Goal: Information Seeking & Learning: Learn about a topic

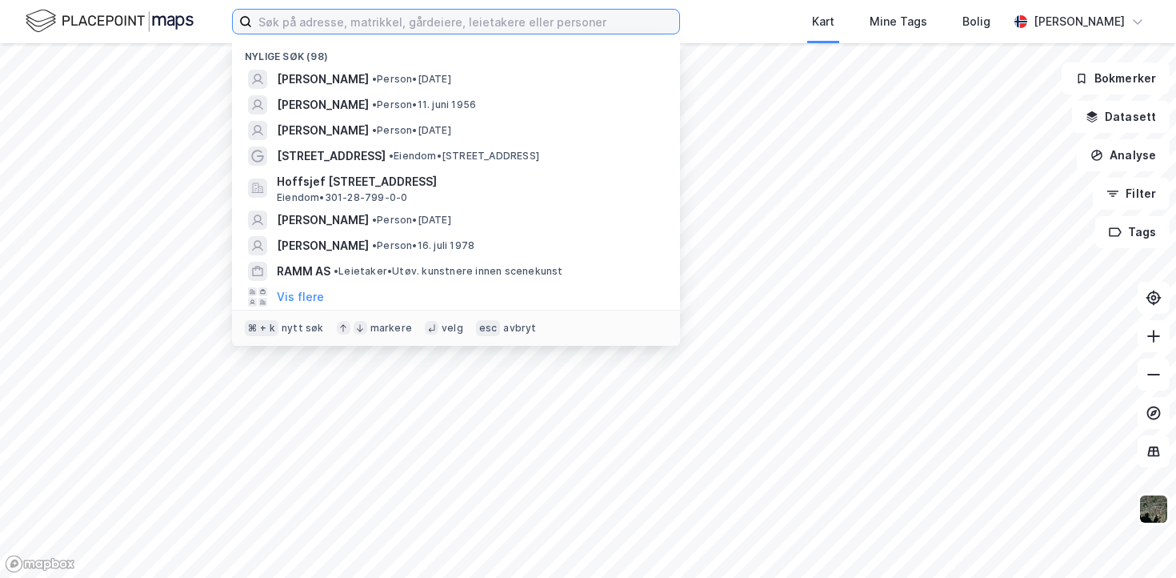
click at [337, 16] on input at bounding box center [465, 22] width 427 height 24
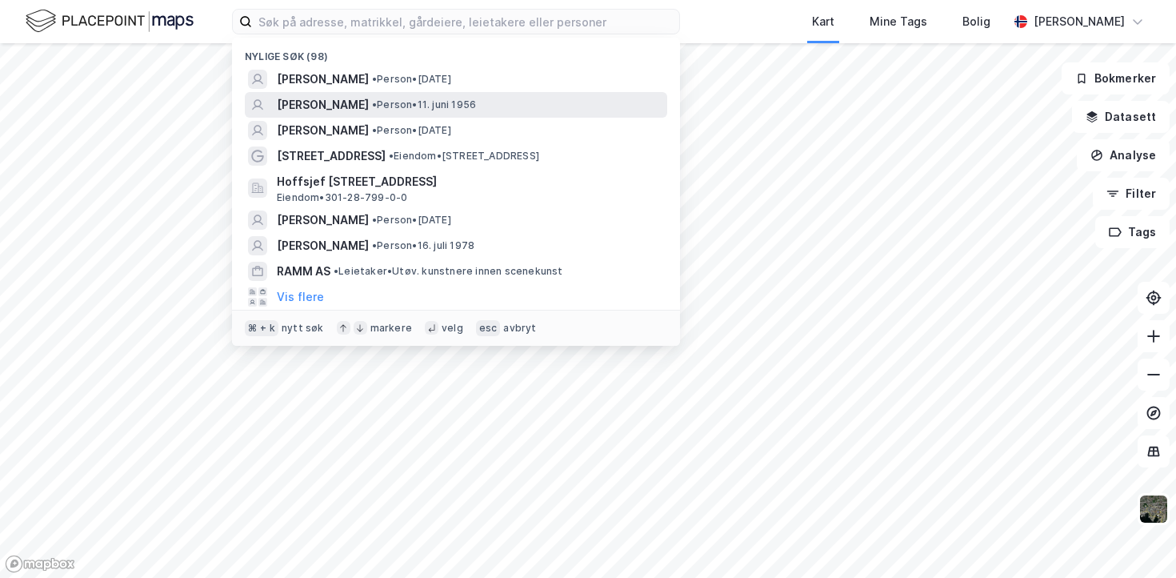
click at [334, 107] on span "[PERSON_NAME]" at bounding box center [323, 104] width 92 height 19
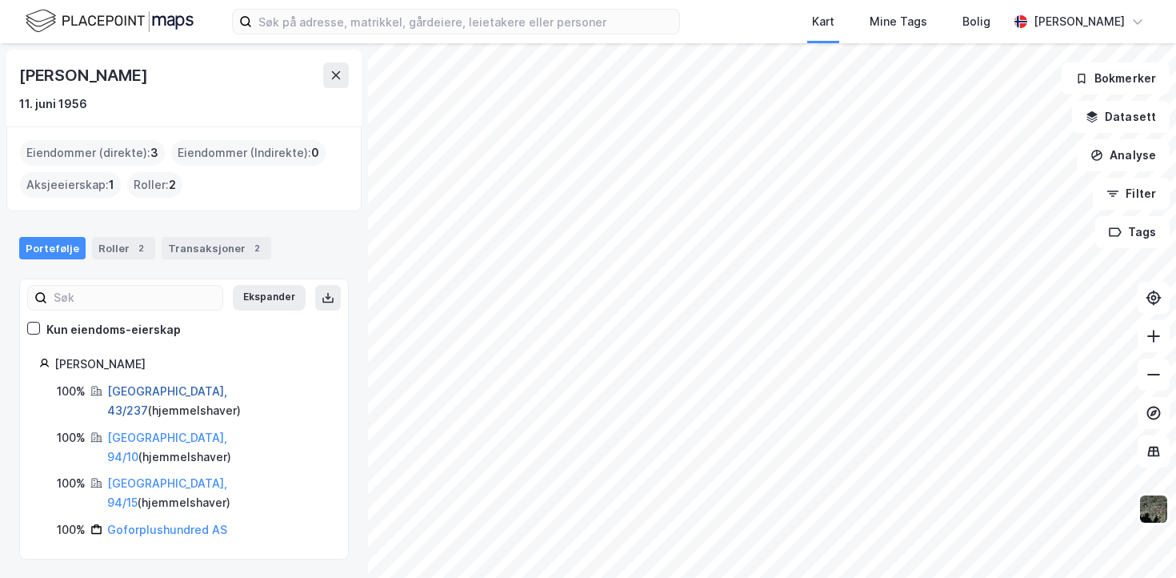
click at [155, 392] on link "[GEOGRAPHIC_DATA], 43/237" at bounding box center [167, 400] width 120 height 33
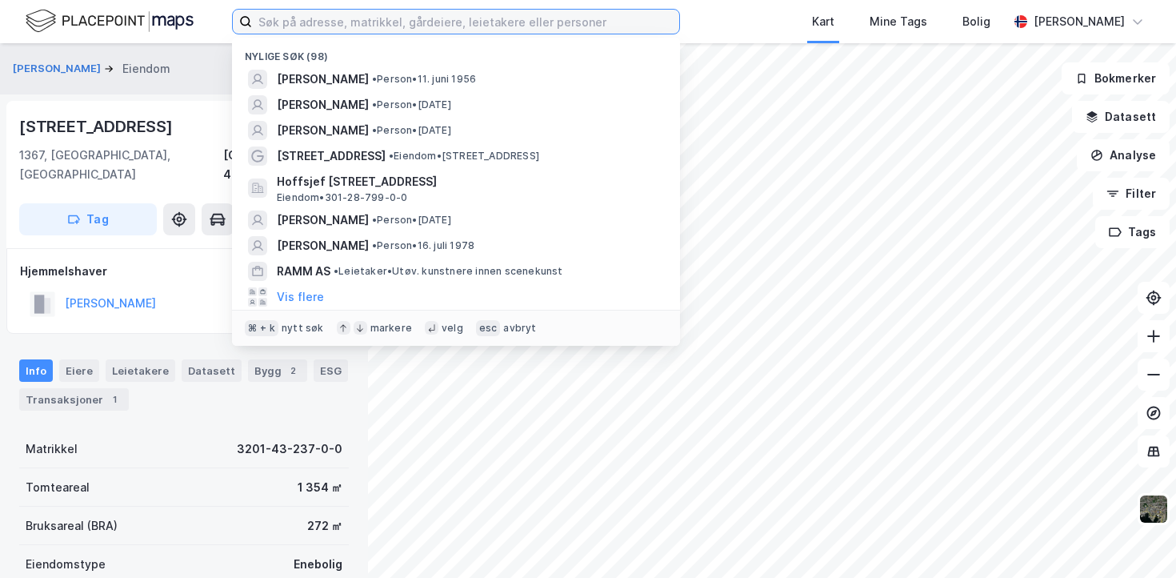
click at [326, 10] on input at bounding box center [465, 22] width 427 height 24
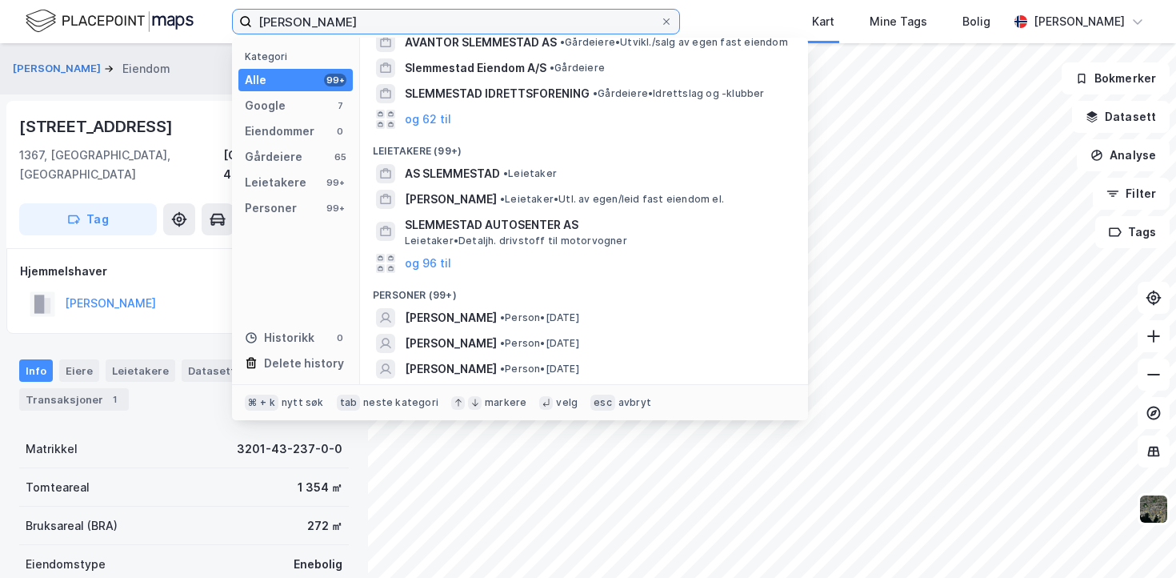
scroll to position [190, 0]
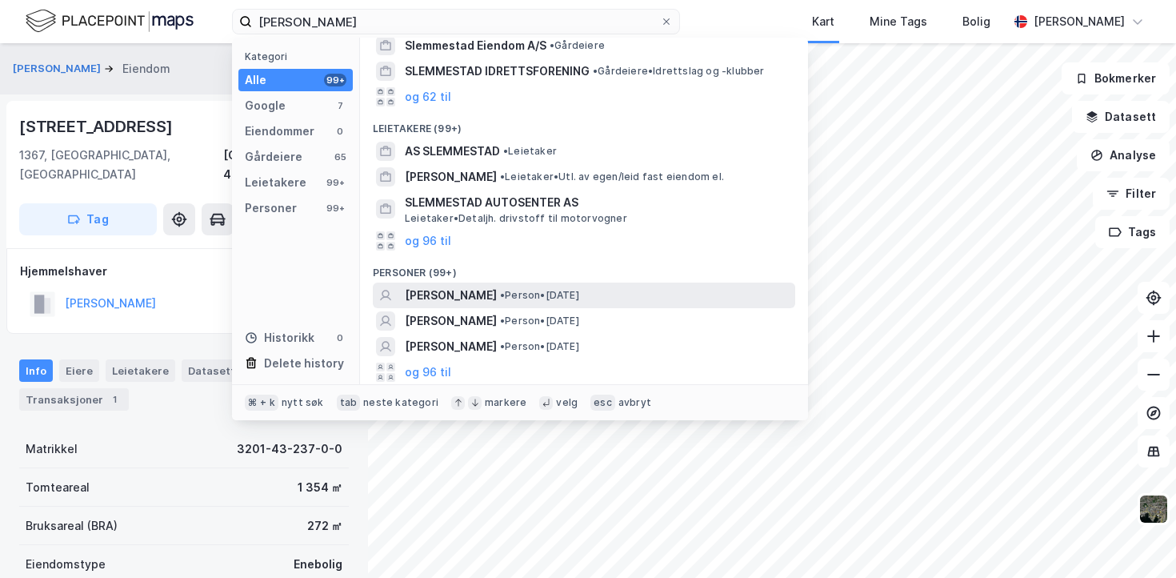
click at [495, 291] on span "[PERSON_NAME]" at bounding box center [451, 295] width 92 height 19
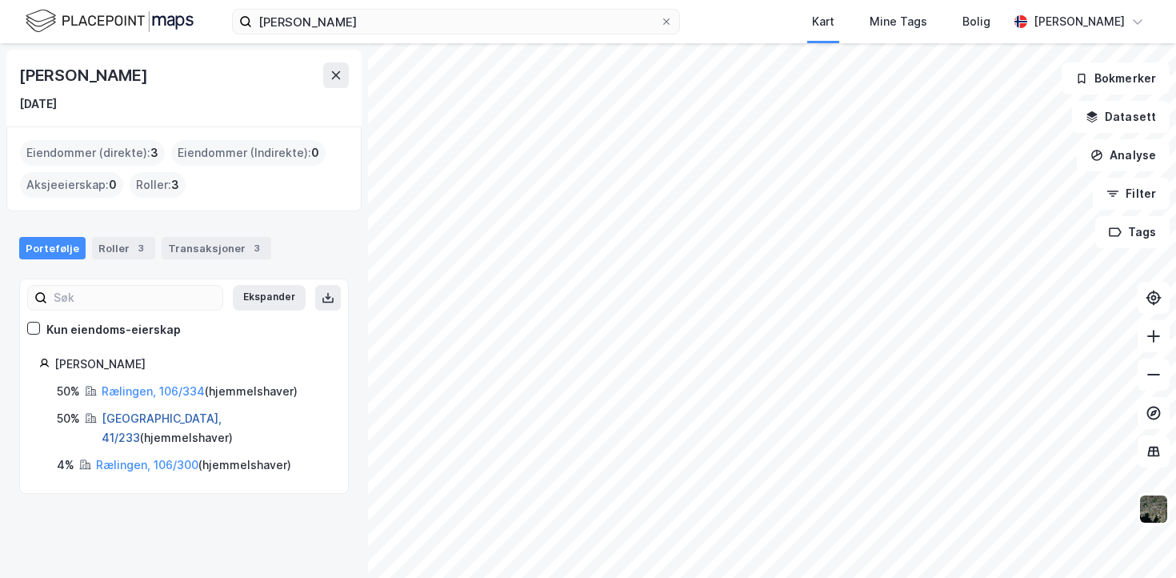
click at [189, 413] on link "[GEOGRAPHIC_DATA], 41/233" at bounding box center [162, 427] width 120 height 33
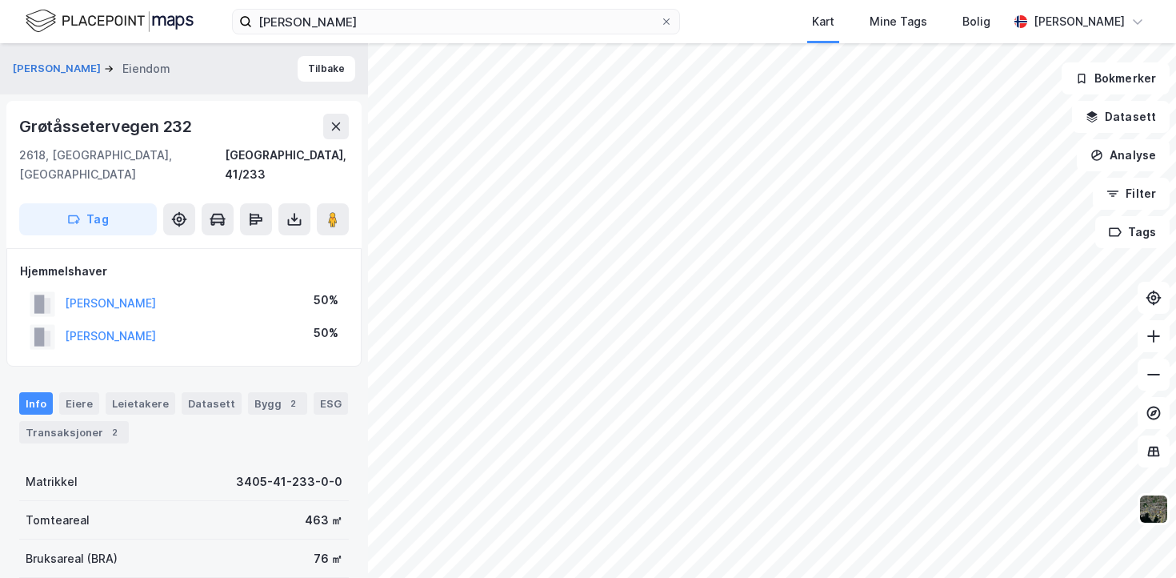
scroll to position [2, 0]
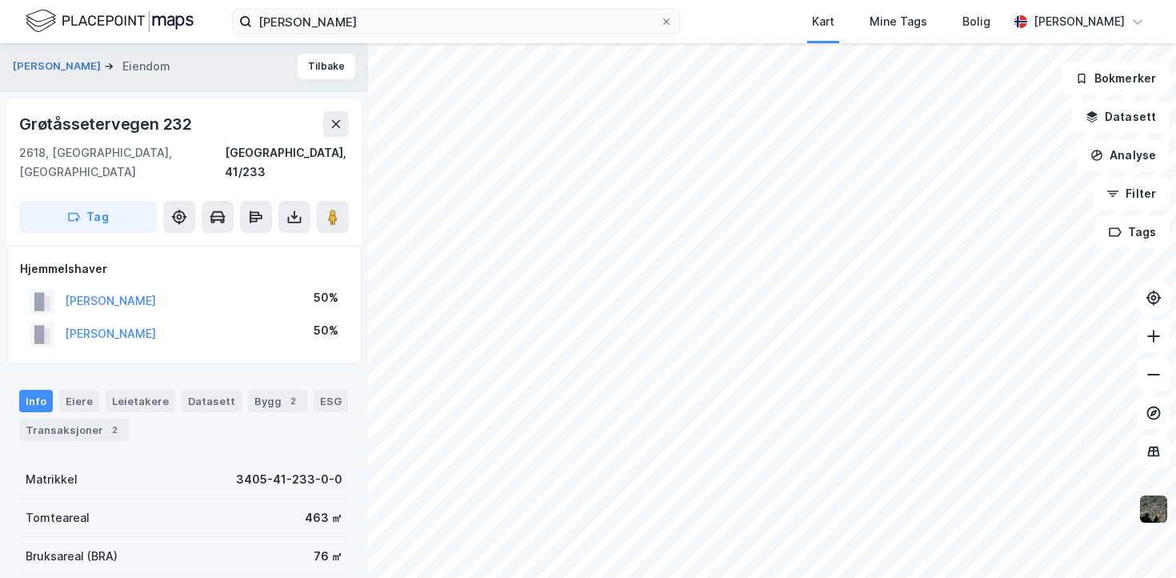
scroll to position [2, 0]
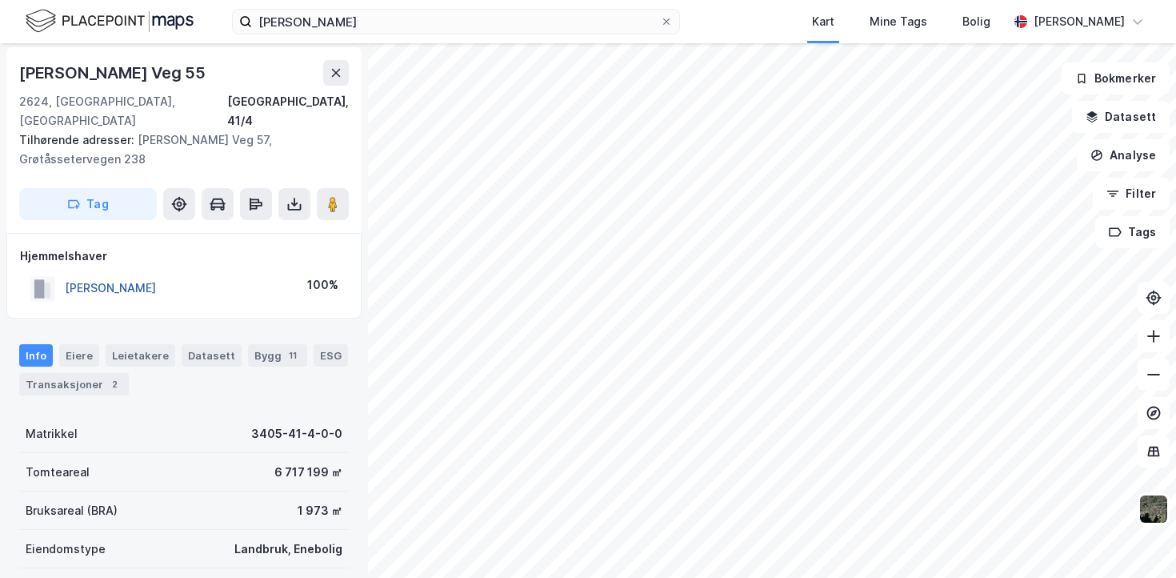
click at [0, 0] on button "[PERSON_NAME]" at bounding box center [0, 0] width 0 height 0
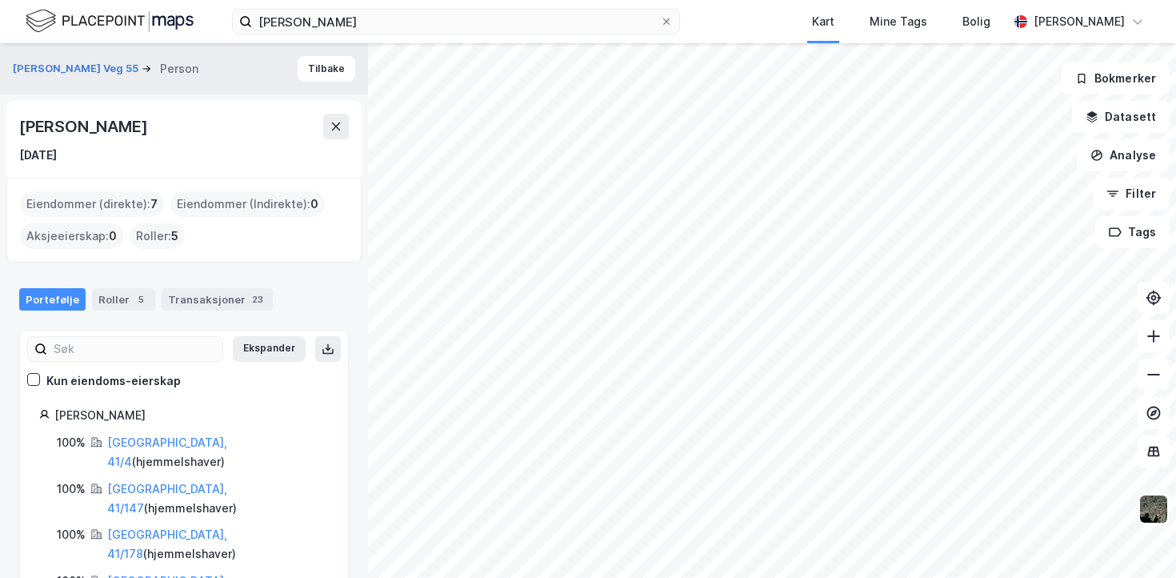
scroll to position [77, 0]
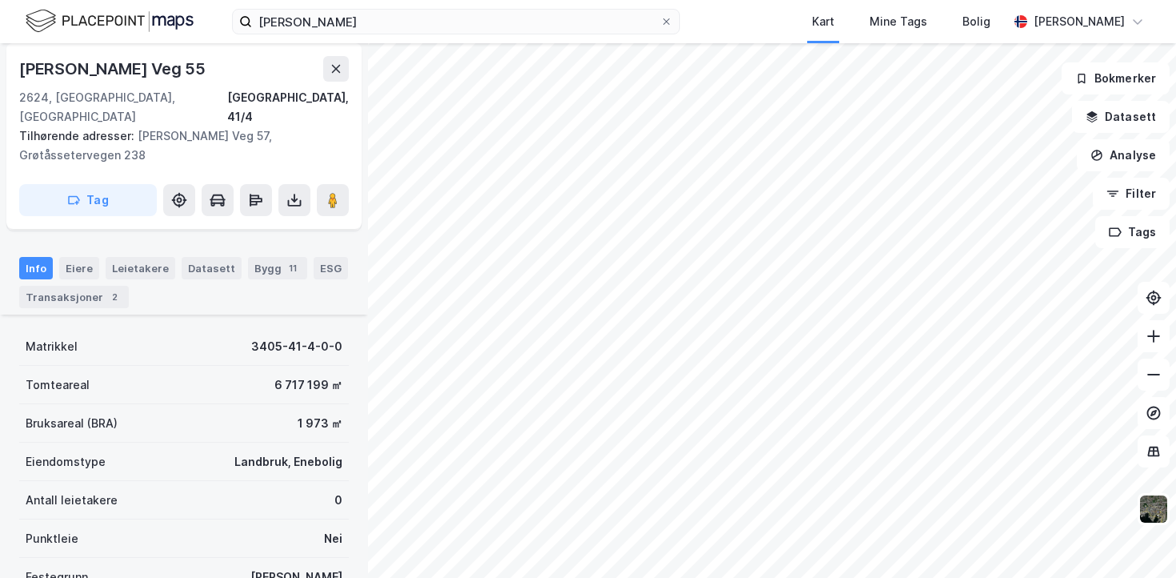
scroll to position [87, 0]
click at [106, 291] on div "2" at bounding box center [114, 299] width 16 height 16
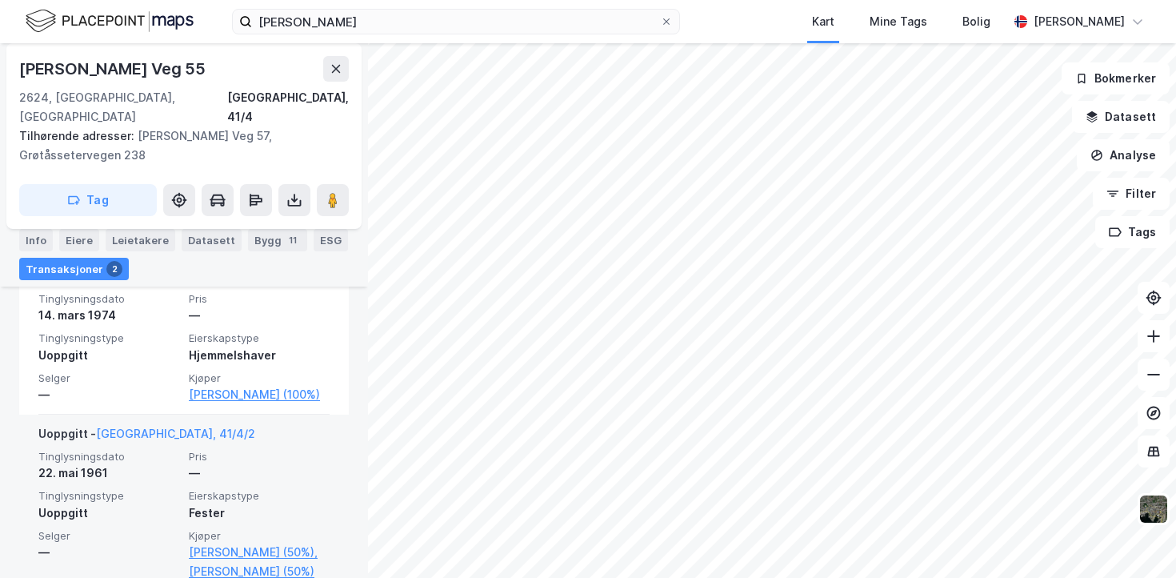
scroll to position [425, 0]
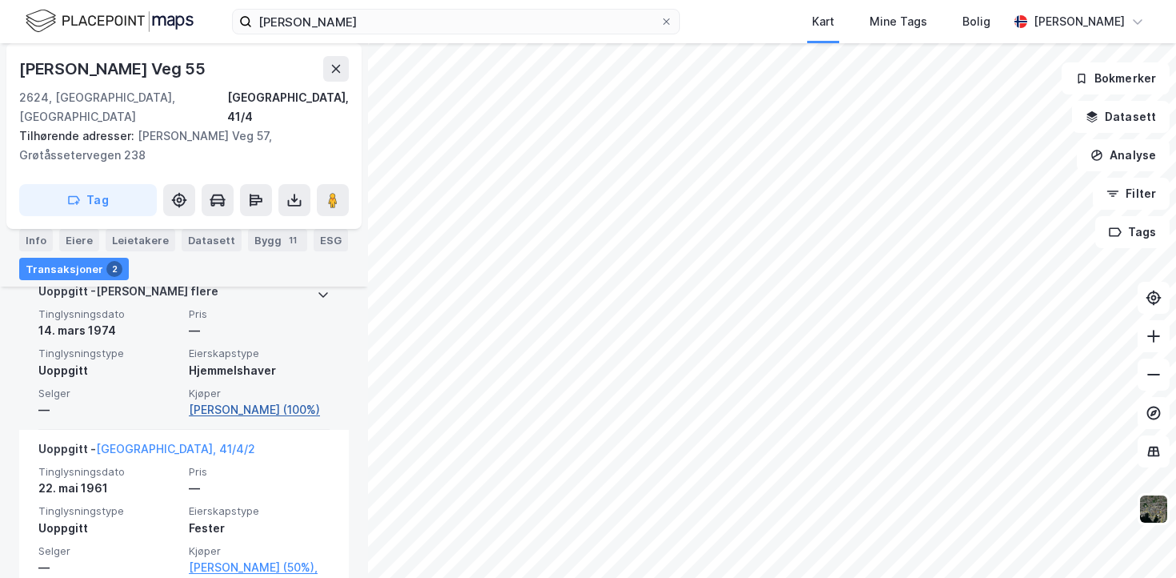
click at [214, 400] on link "[PERSON_NAME] (100%)" at bounding box center [259, 409] width 141 height 19
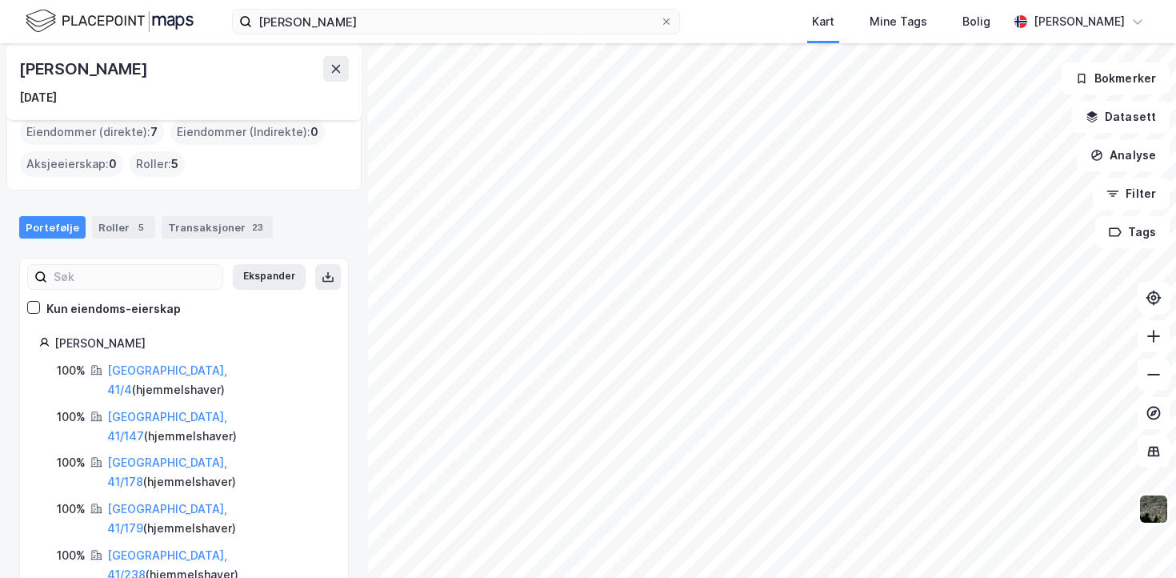
scroll to position [77, 0]
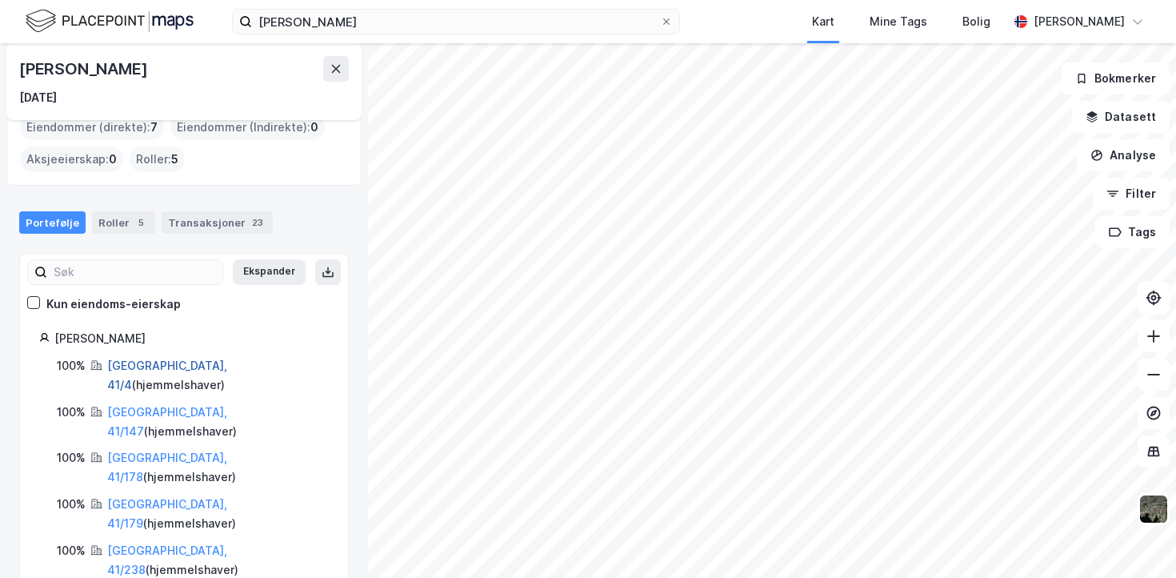
click at [186, 367] on link "[GEOGRAPHIC_DATA], 41/4" at bounding box center [167, 374] width 120 height 33
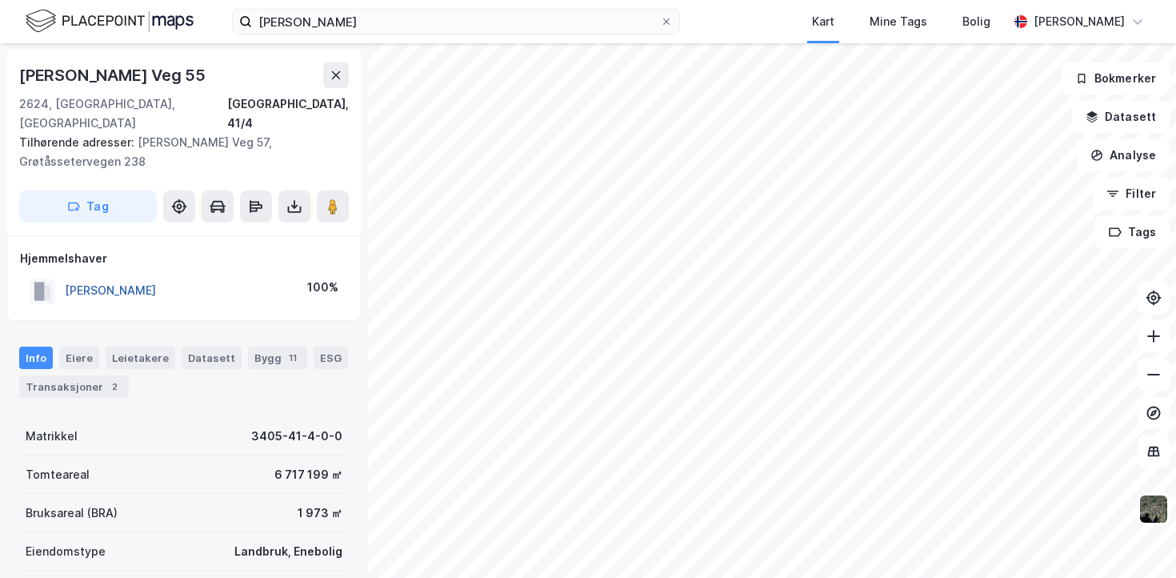
click at [0, 0] on button "[PERSON_NAME]" at bounding box center [0, 0] width 0 height 0
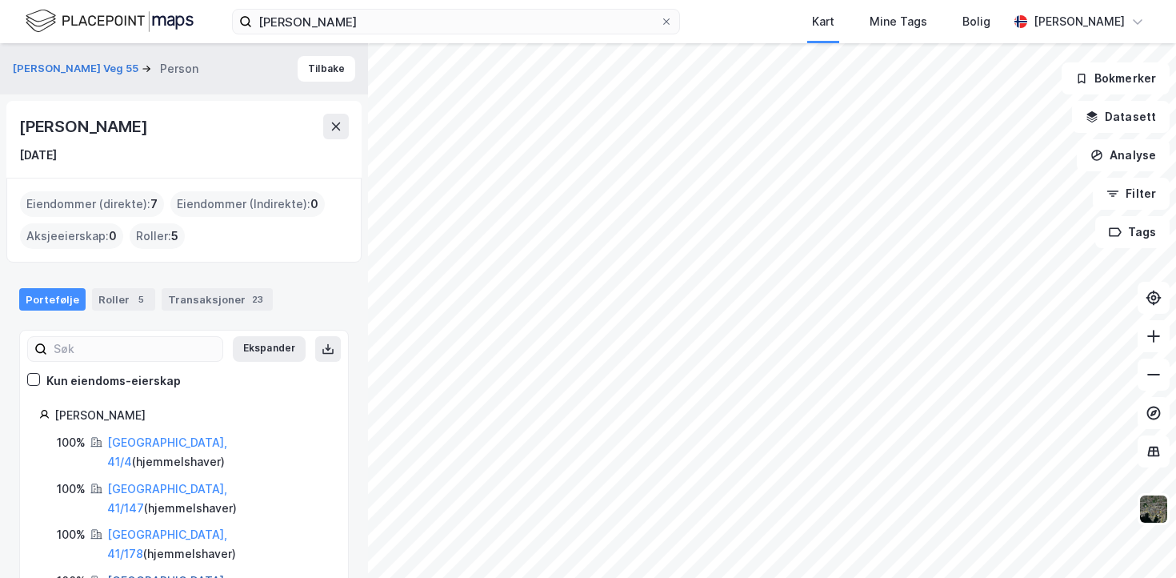
scroll to position [58, 0]
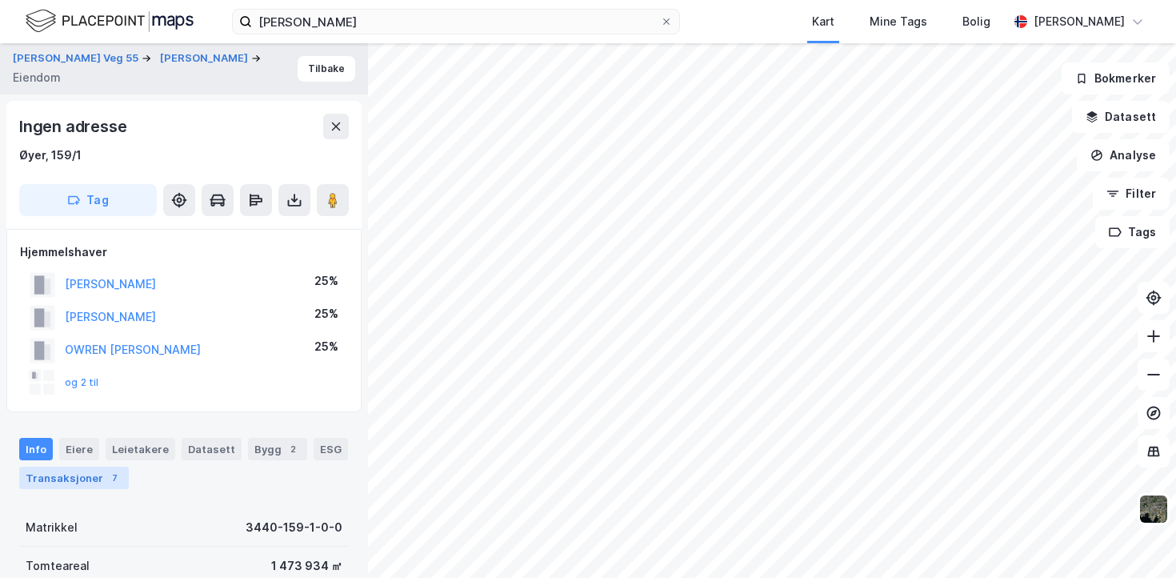
click at [106, 477] on div "7" at bounding box center [114, 478] width 16 height 16
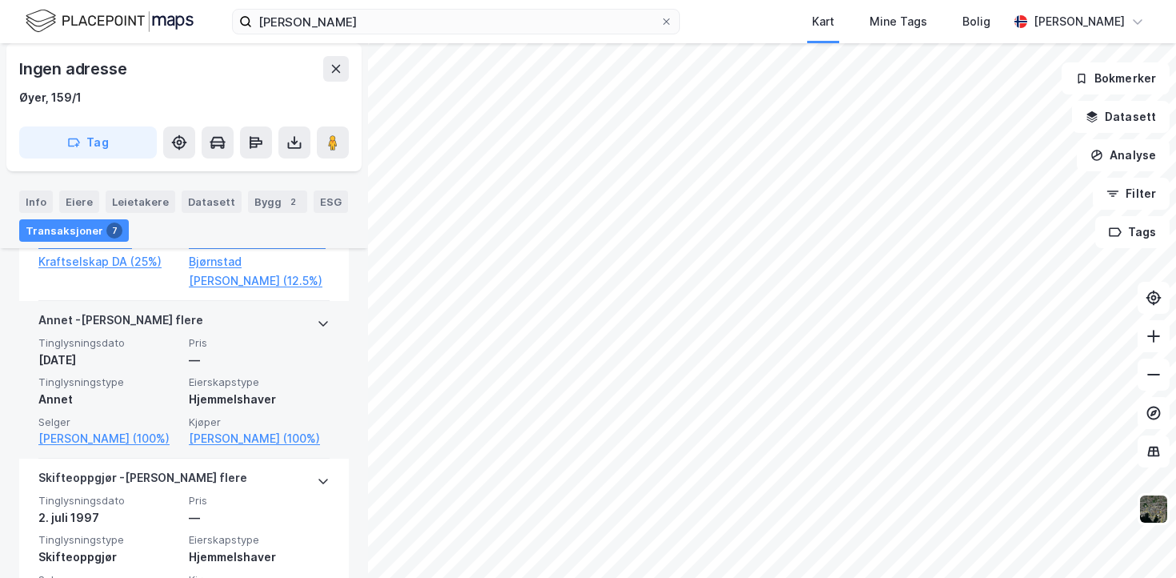
scroll to position [1019, 0]
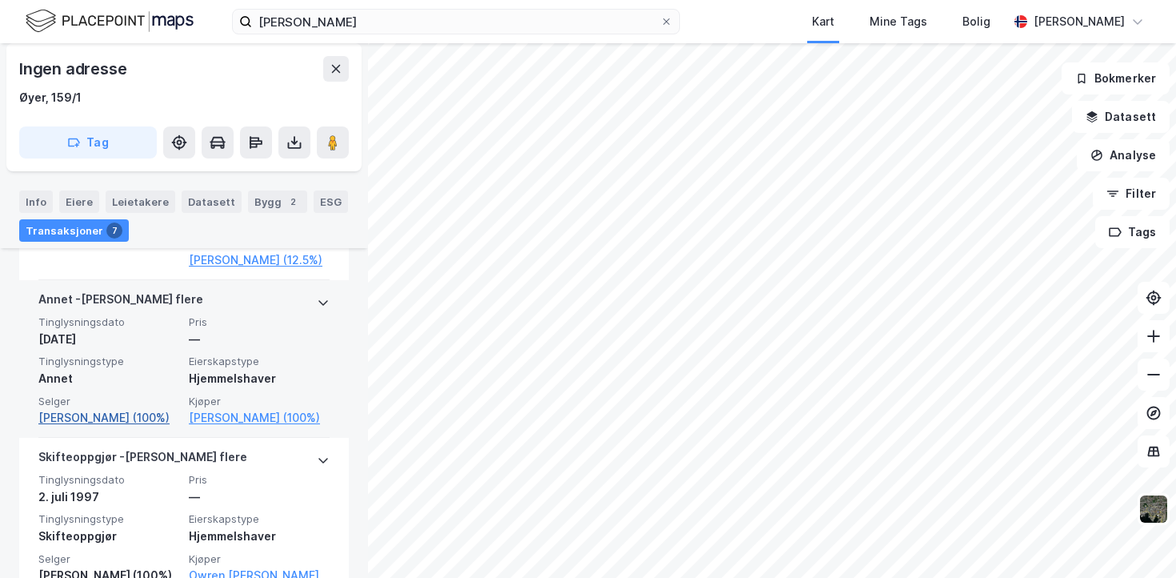
click at [143, 422] on link "[PERSON_NAME] (100%)" at bounding box center [108, 417] width 141 height 19
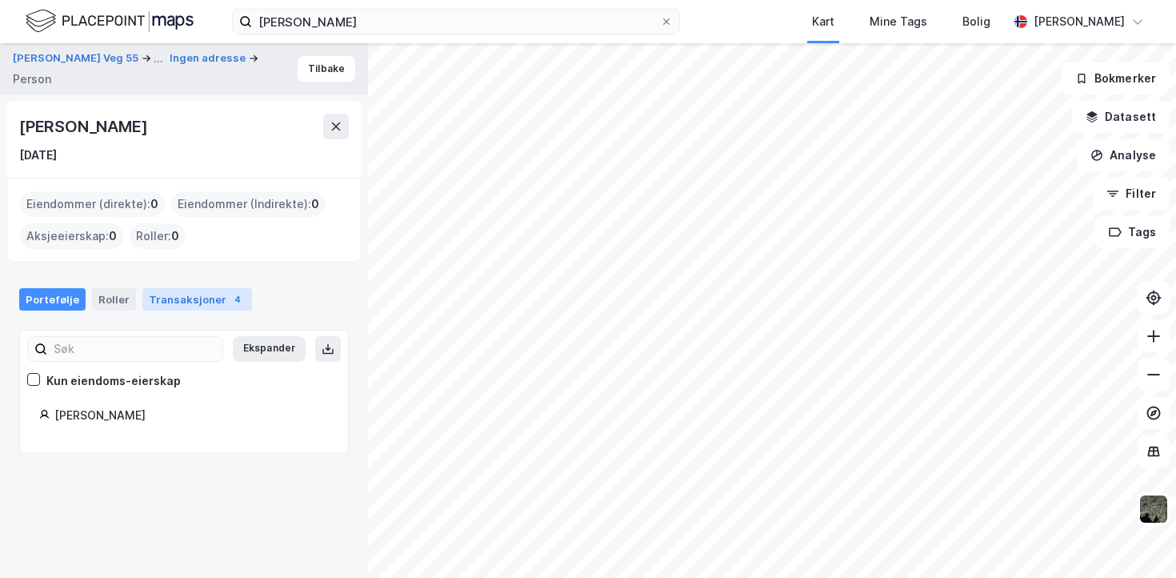
click at [168, 305] on div "Transaksjoner 4" at bounding box center [197, 299] width 110 height 22
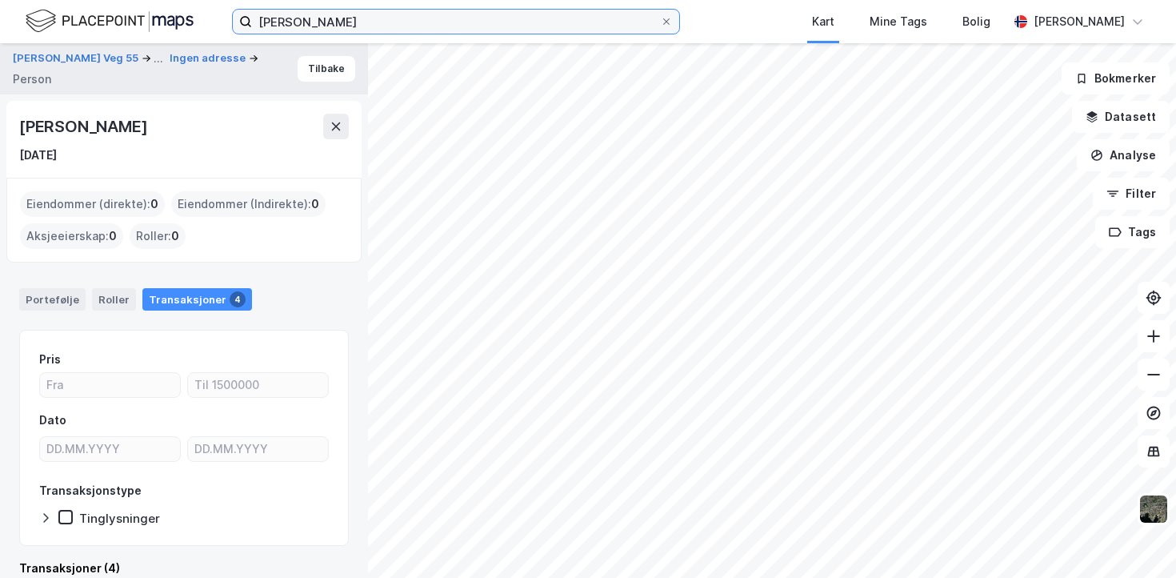
click at [294, 23] on input "[PERSON_NAME]" at bounding box center [456, 22] width 408 height 24
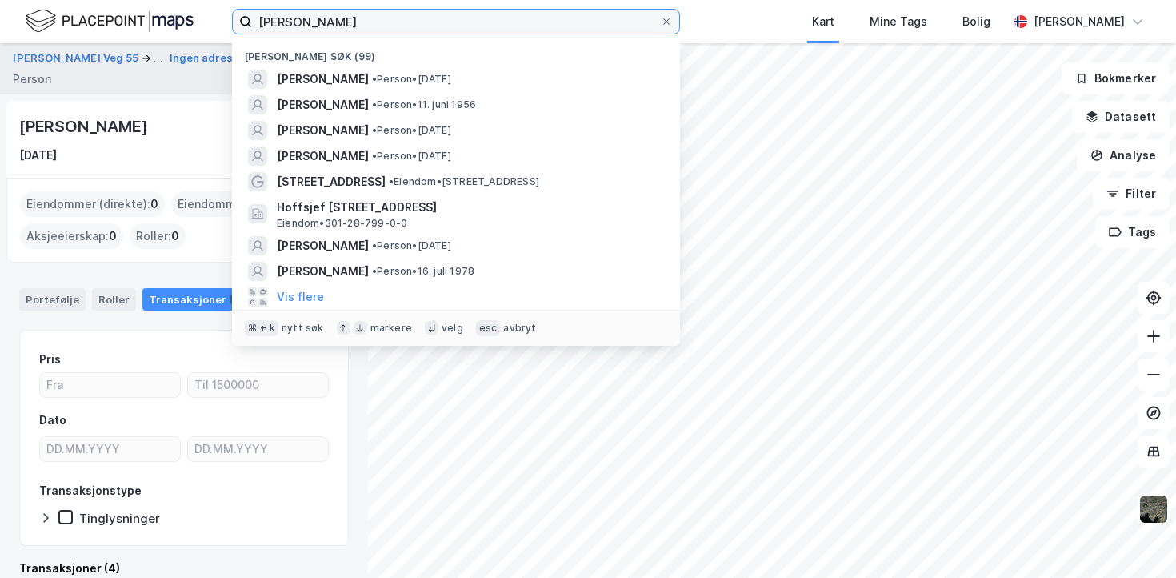
click at [294, 23] on input "[PERSON_NAME]" at bounding box center [456, 22] width 408 height 24
click at [378, 17] on input "[PERSON_NAME]" at bounding box center [456, 22] width 408 height 24
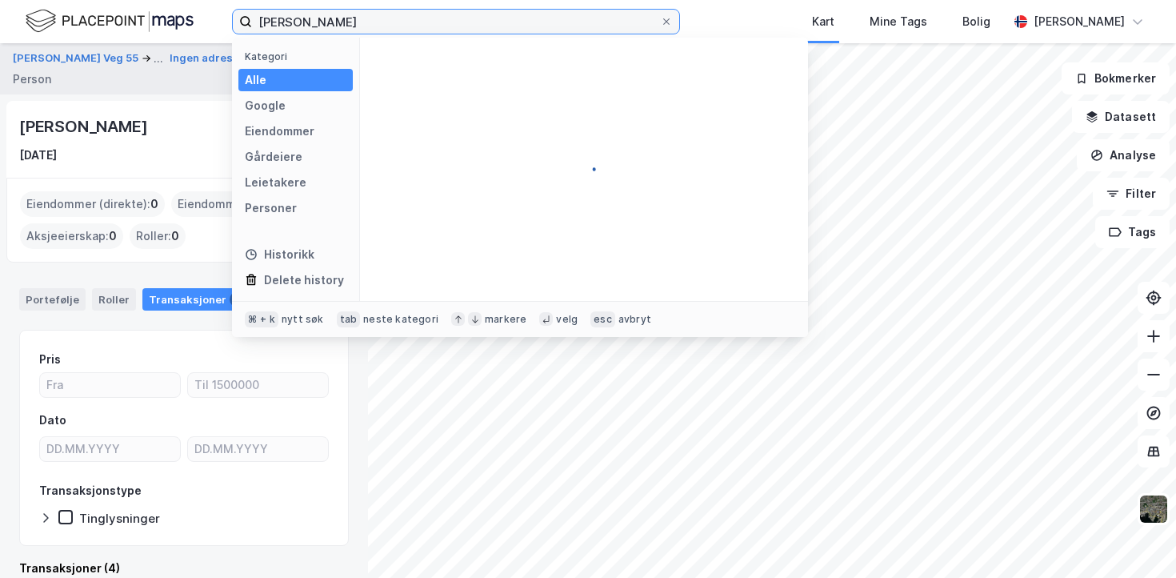
type input "[PERSON_NAME]"
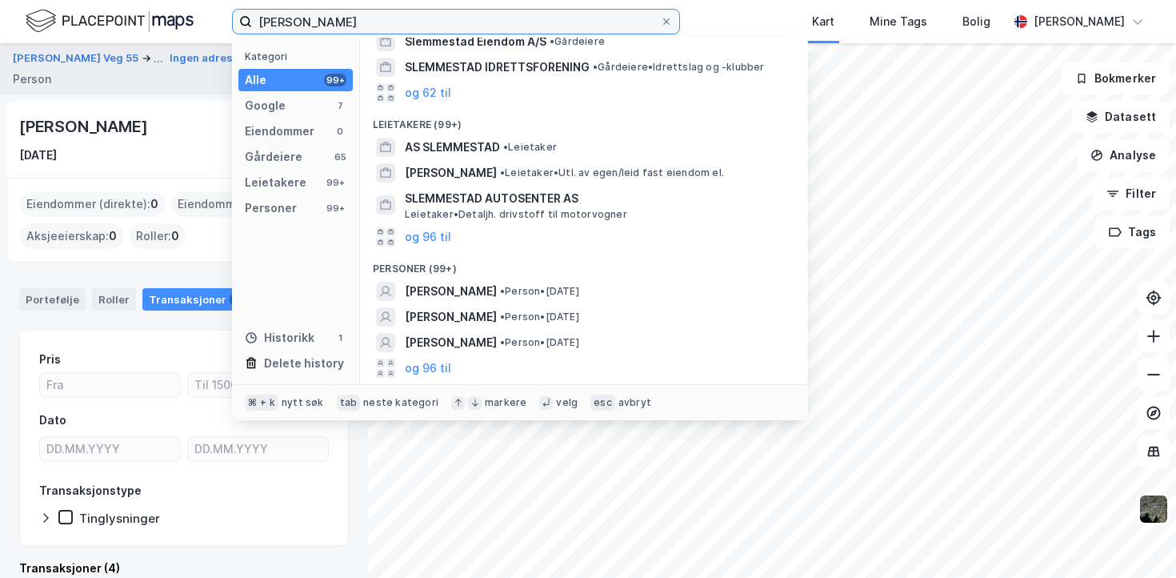
scroll to position [245, 0]
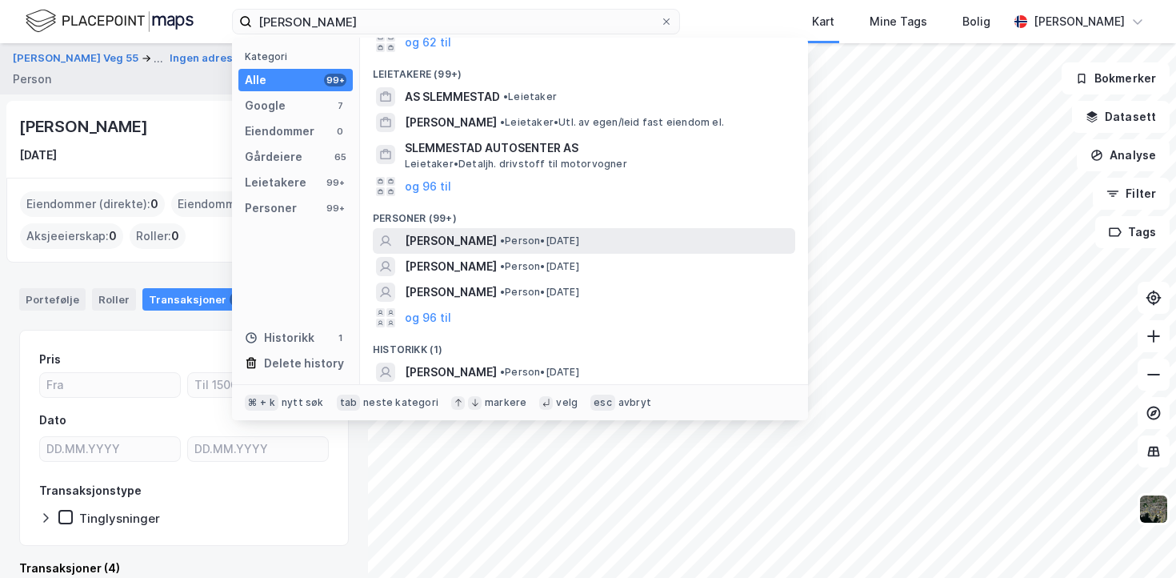
click at [467, 238] on span "[PERSON_NAME]" at bounding box center [451, 240] width 92 height 19
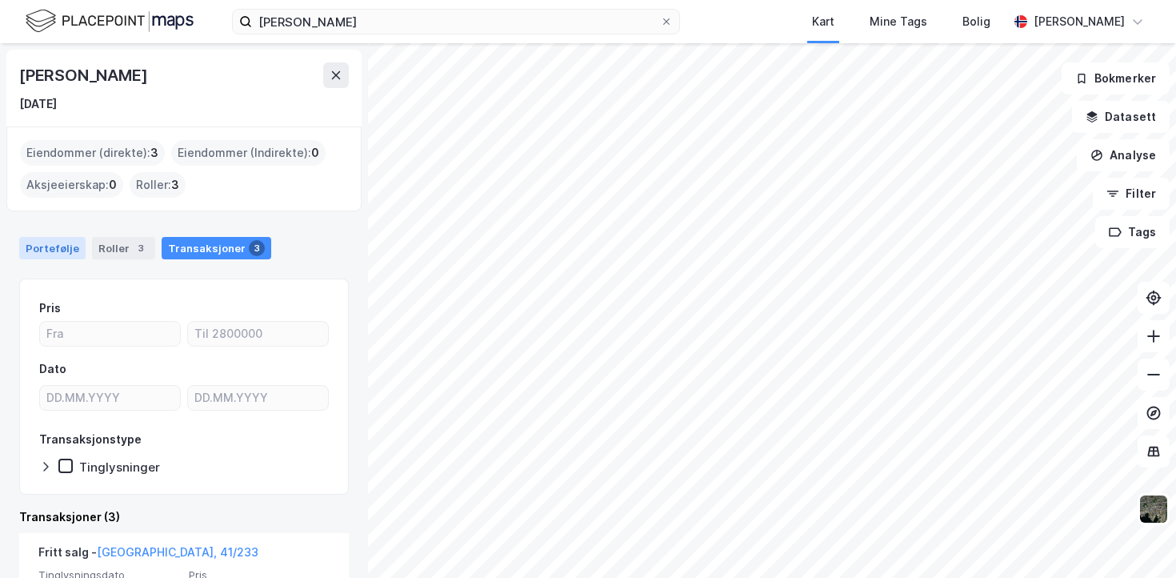
click at [67, 249] on div "Portefølje" at bounding box center [52, 248] width 66 height 22
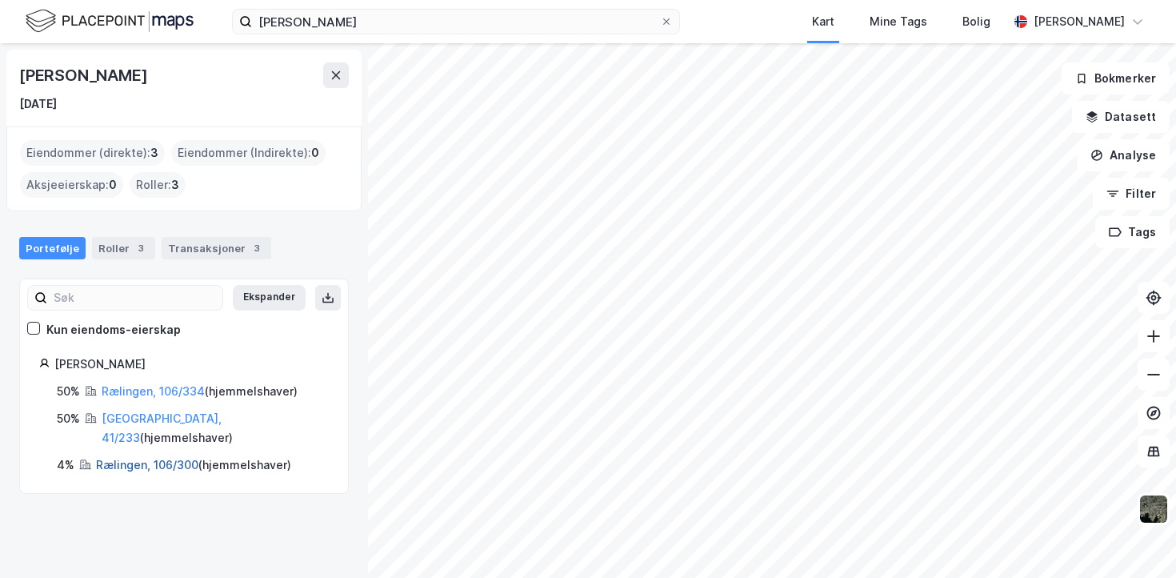
click at [152, 458] on link "Rælingen, 106/300" at bounding box center [147, 465] width 102 height 14
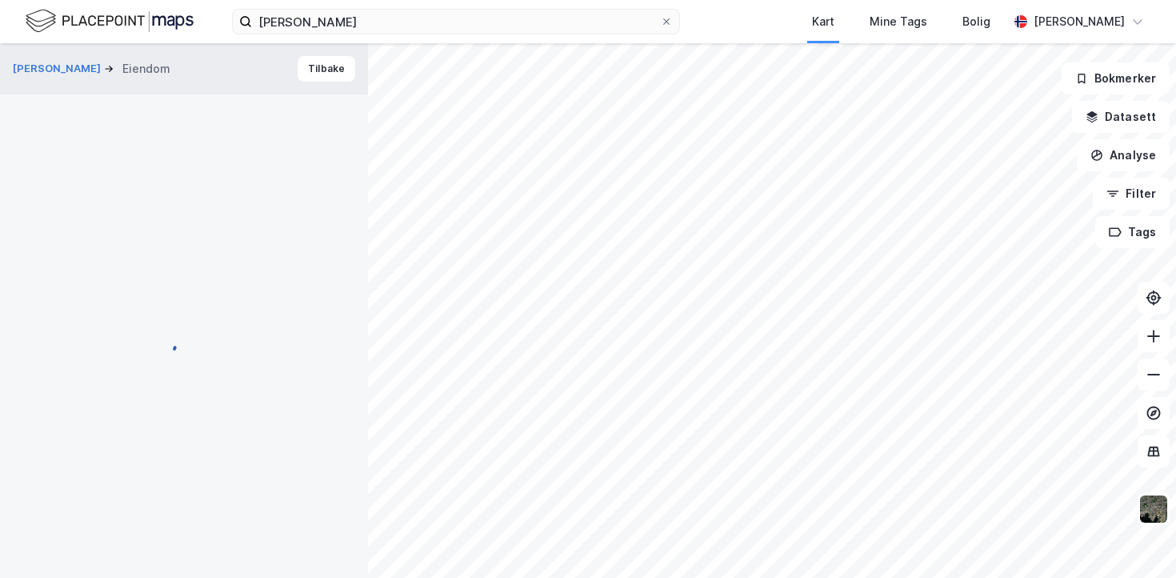
scroll to position [422, 0]
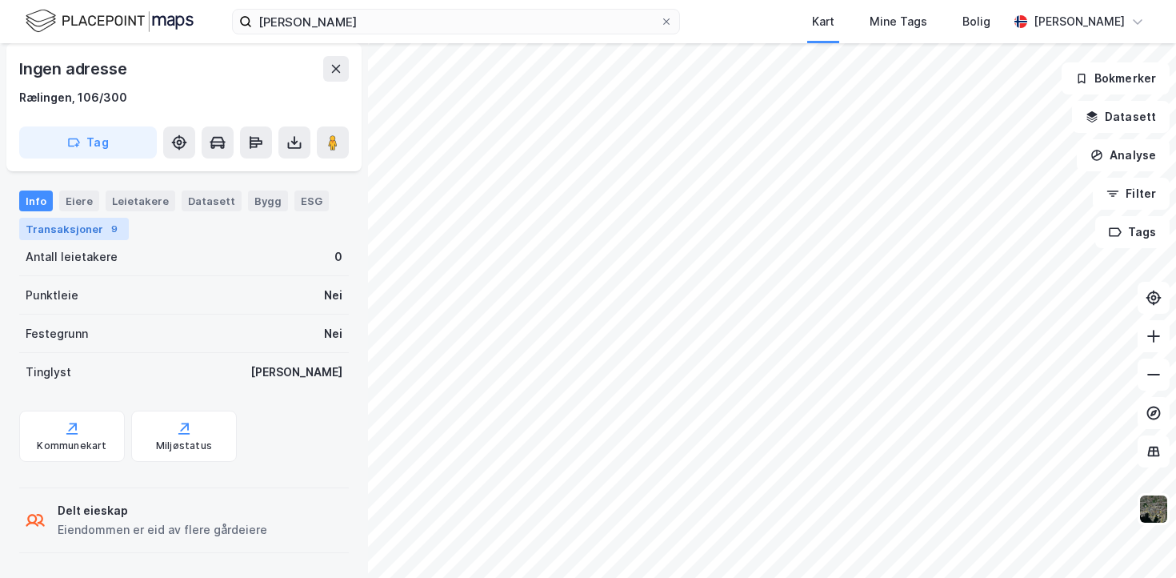
click at [103, 236] on div "Transaksjoner 9" at bounding box center [74, 229] width 110 height 22
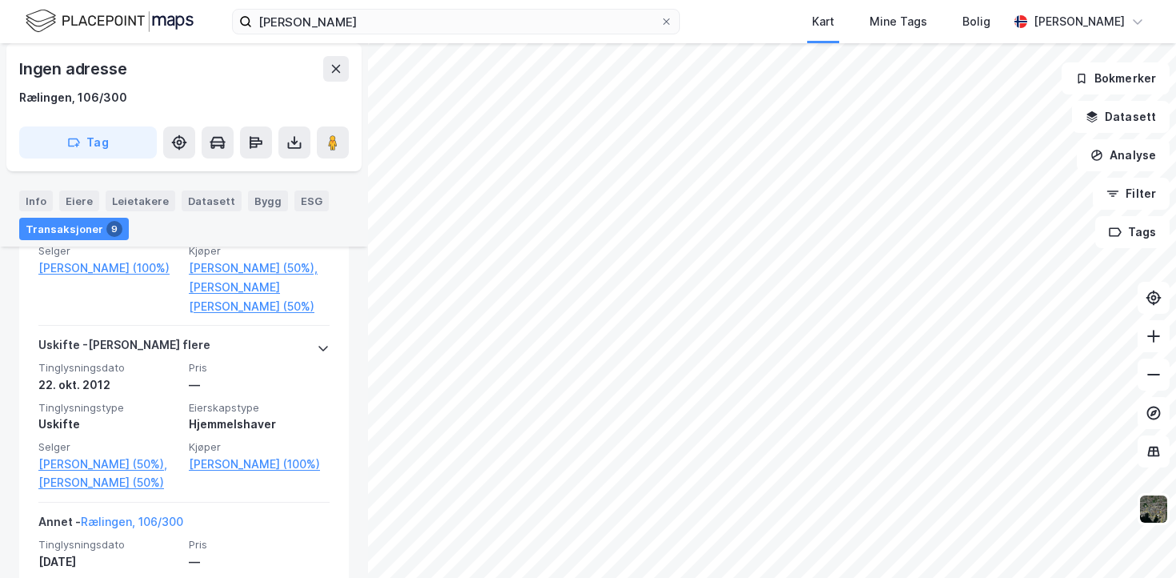
scroll to position [667, 0]
